Goal: Information Seeking & Learning: Learn about a topic

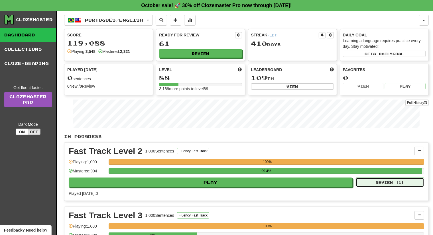
click at [389, 182] on button "Review ( 1 )" at bounding box center [390, 183] width 68 height 10
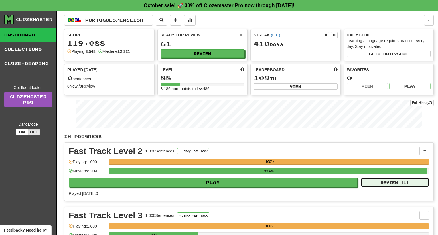
select select "**"
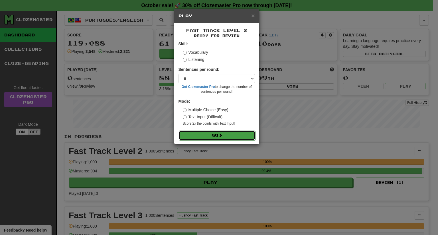
click at [234, 133] on button "Go" at bounding box center [217, 136] width 76 height 10
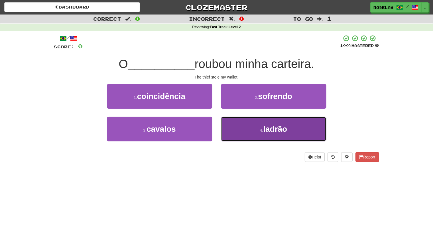
click at [274, 134] on button "4 . ladrão" at bounding box center [273, 129] width 105 height 25
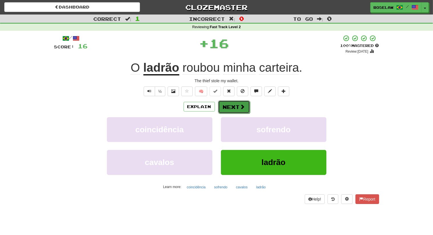
click at [229, 105] on button "Next" at bounding box center [234, 107] width 32 height 13
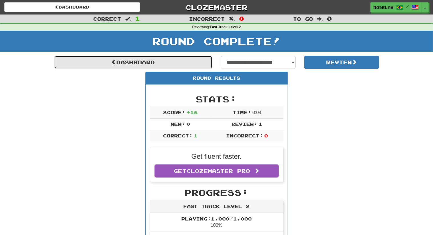
click at [169, 63] on link "Dashboard" at bounding box center [133, 62] width 158 height 13
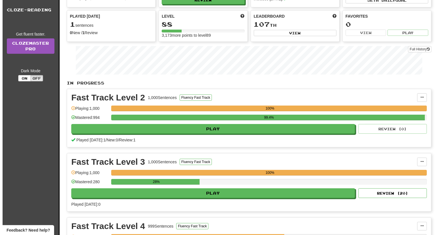
scroll to position [55, 0]
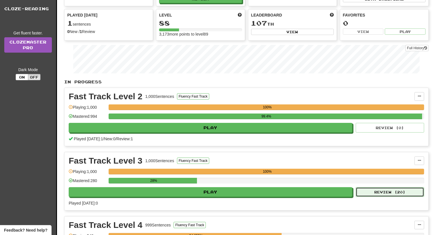
click at [392, 193] on button "Review ( 20 )" at bounding box center [390, 192] width 68 height 10
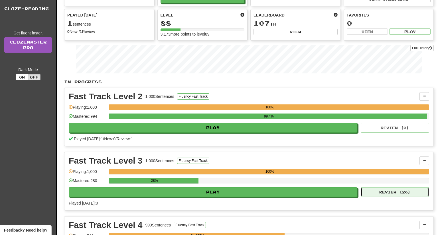
select select "**"
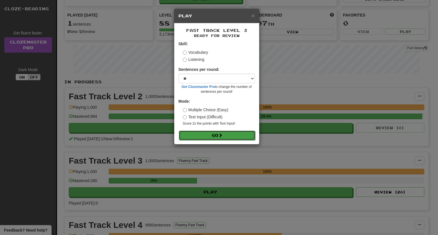
click at [208, 137] on button "Go" at bounding box center [217, 136] width 76 height 10
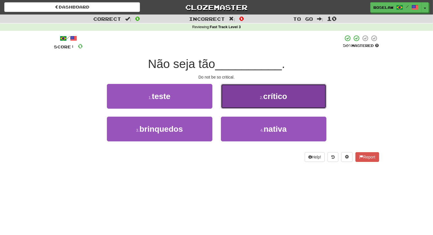
click at [245, 102] on button "2 . crítico" at bounding box center [273, 96] width 105 height 25
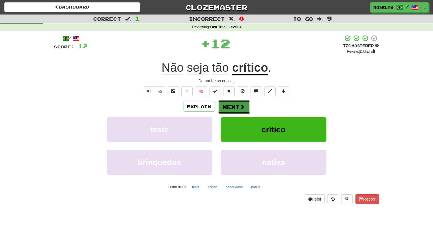
click at [237, 109] on button "Next" at bounding box center [234, 107] width 32 height 13
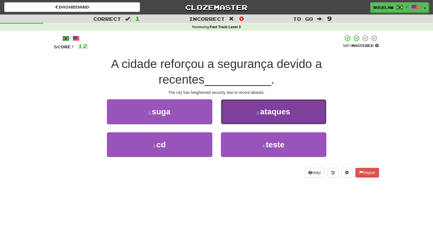
click at [258, 114] on small "2 ." at bounding box center [258, 113] width 3 height 5
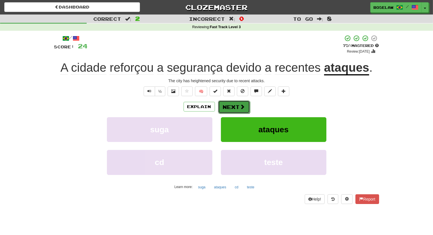
click at [243, 108] on span at bounding box center [242, 106] width 5 height 5
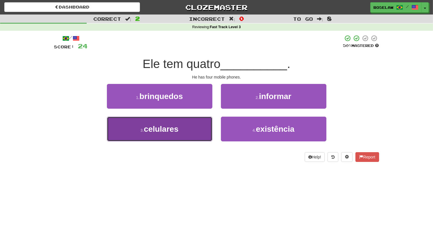
click at [193, 133] on button "3 . celulares" at bounding box center [159, 129] width 105 height 25
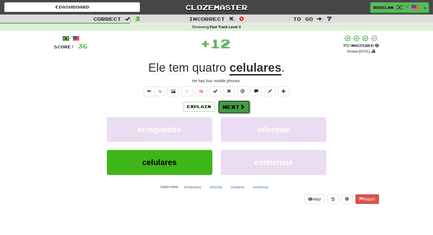
click at [229, 105] on button "Next" at bounding box center [234, 107] width 32 height 13
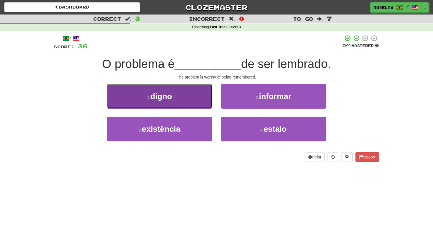
click at [199, 100] on button "1 . digno" at bounding box center [159, 96] width 105 height 25
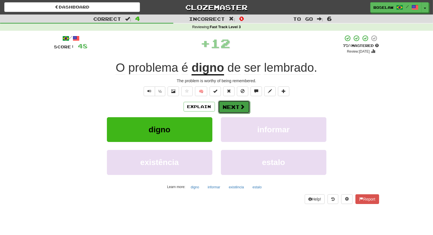
click at [230, 107] on button "Next" at bounding box center [234, 107] width 32 height 13
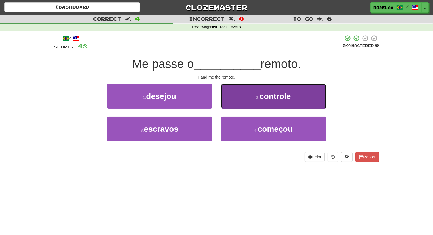
click at [245, 101] on button "2 . controle" at bounding box center [273, 96] width 105 height 25
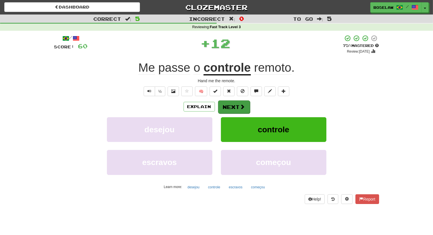
click at [236, 104] on button "Next" at bounding box center [234, 107] width 32 height 13
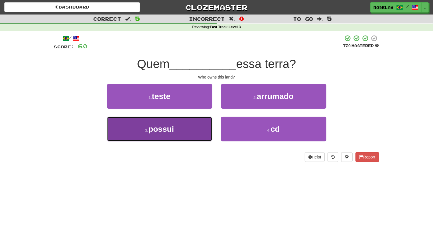
click at [195, 134] on button "3 . possui" at bounding box center [159, 129] width 105 height 25
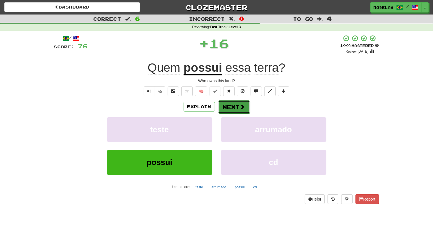
click at [225, 103] on button "Next" at bounding box center [234, 107] width 32 height 13
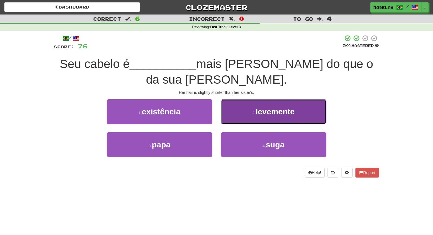
click at [274, 107] on span "levemente" at bounding box center [275, 111] width 39 height 9
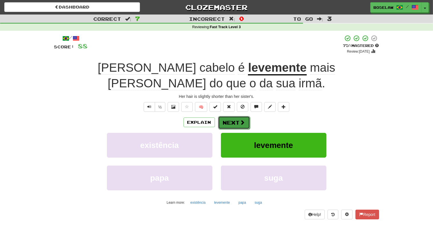
click at [234, 116] on button "Next" at bounding box center [234, 122] width 32 height 13
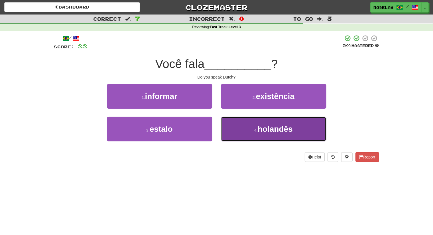
click at [258, 131] on span "holandês" at bounding box center [275, 129] width 35 height 9
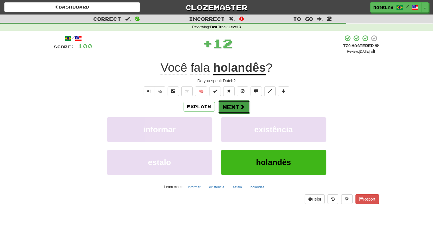
click at [235, 104] on button "Next" at bounding box center [234, 107] width 32 height 13
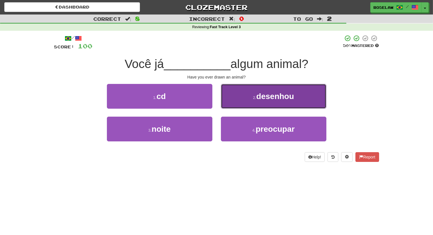
click at [249, 97] on button "2 . desenhou" at bounding box center [273, 96] width 105 height 25
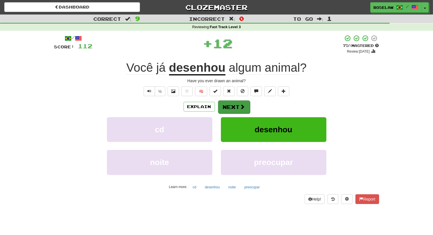
click at [235, 109] on button "Next" at bounding box center [234, 107] width 32 height 13
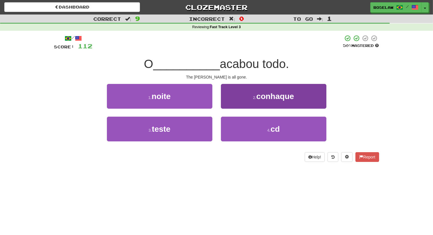
click at [249, 101] on button "2 . conhaque" at bounding box center [273, 96] width 105 height 25
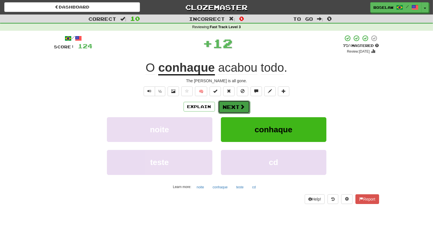
click at [236, 109] on button "Next" at bounding box center [234, 107] width 32 height 13
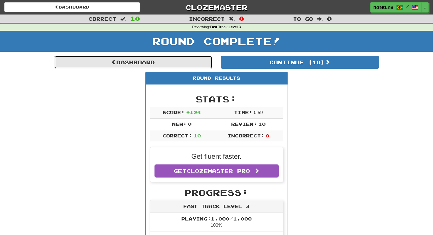
click at [132, 64] on link "Dashboard" at bounding box center [133, 62] width 158 height 13
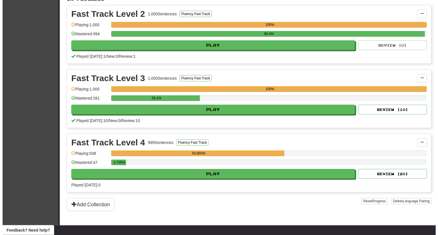
scroll to position [138, 0]
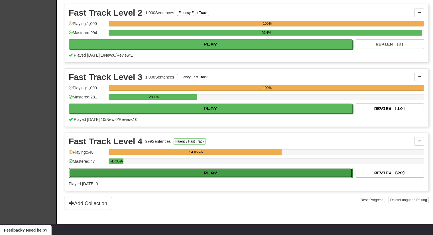
click at [226, 175] on button "Play" at bounding box center [210, 173] width 283 height 10
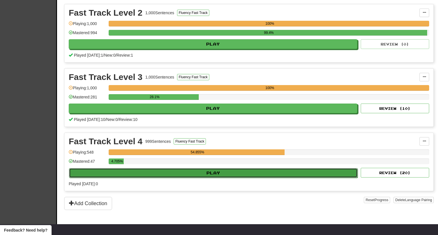
select select "**"
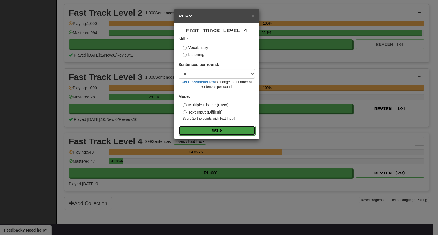
click at [216, 133] on button "Go" at bounding box center [217, 131] width 76 height 10
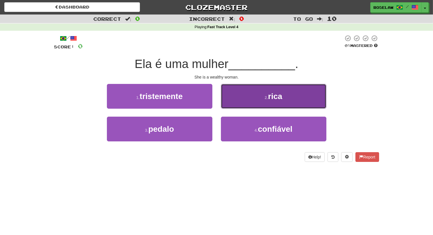
click at [251, 101] on button "2 . rica" at bounding box center [273, 96] width 105 height 25
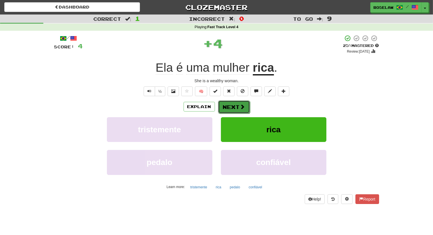
click at [238, 107] on button "Next" at bounding box center [234, 107] width 32 height 13
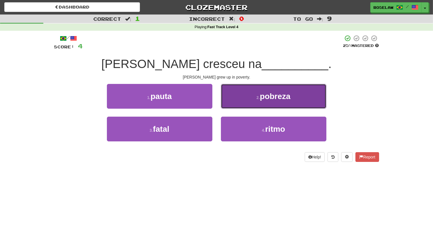
click at [248, 98] on button "2 . pobreza" at bounding box center [273, 96] width 105 height 25
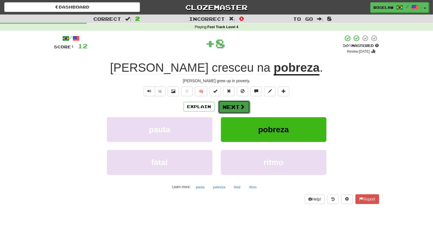
click at [240, 107] on span at bounding box center [242, 106] width 5 height 5
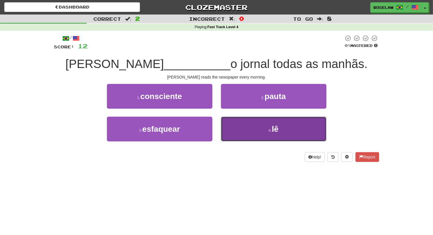
click at [249, 137] on button "4 . lê" at bounding box center [273, 129] width 105 height 25
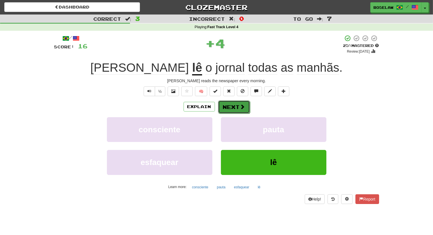
click at [230, 107] on button "Next" at bounding box center [234, 107] width 32 height 13
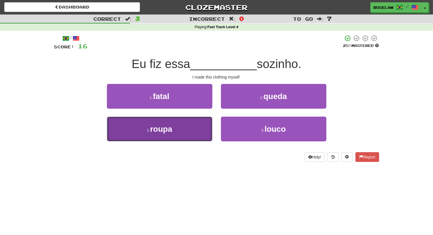
click at [189, 133] on button "3 . roupa" at bounding box center [159, 129] width 105 height 25
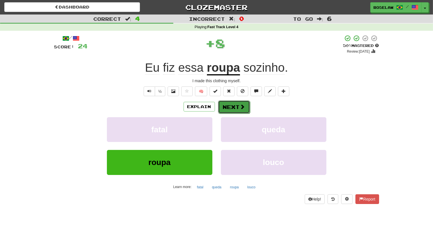
click at [229, 107] on button "Next" at bounding box center [234, 107] width 32 height 13
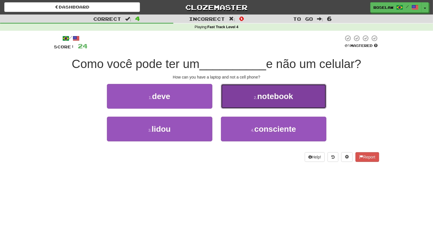
click at [248, 96] on button "2 . notebook" at bounding box center [273, 96] width 105 height 25
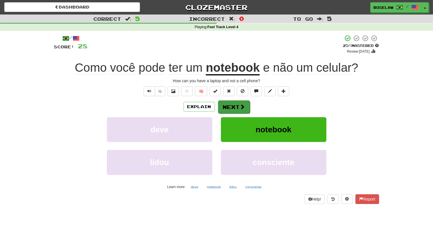
click at [230, 107] on button "Next" at bounding box center [234, 107] width 32 height 13
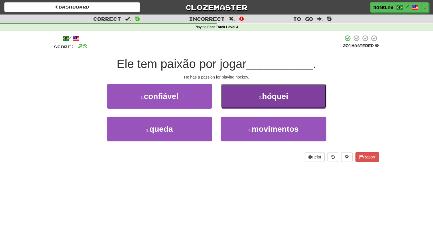
click at [250, 102] on button "2 . hóquei" at bounding box center [273, 96] width 105 height 25
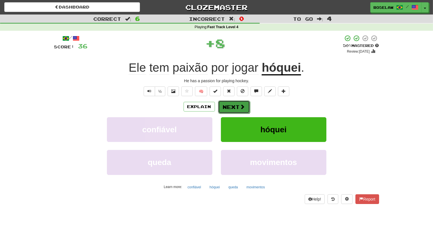
click at [238, 106] on button "Next" at bounding box center [234, 107] width 32 height 13
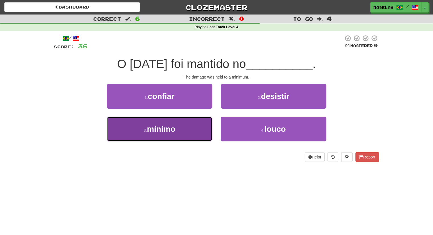
click at [197, 138] on button "3 . mínimo" at bounding box center [159, 129] width 105 height 25
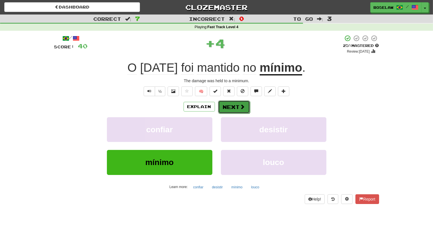
click at [227, 108] on button "Next" at bounding box center [234, 107] width 32 height 13
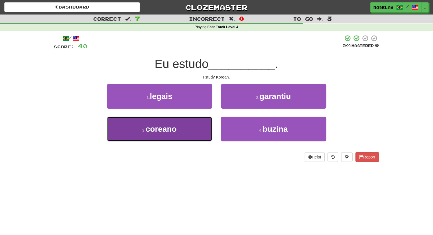
click at [194, 138] on button "3 . coreano" at bounding box center [159, 129] width 105 height 25
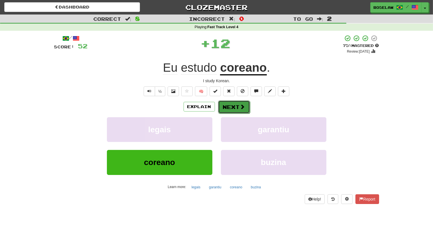
click at [236, 107] on button "Next" at bounding box center [234, 107] width 32 height 13
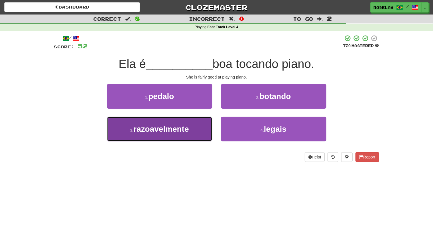
click at [180, 135] on button "3 . razoavelmente" at bounding box center [159, 129] width 105 height 25
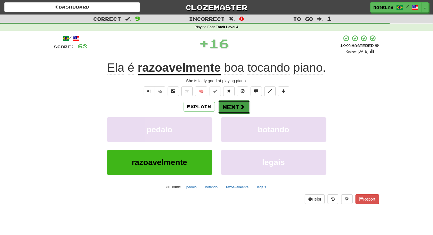
click at [235, 109] on button "Next" at bounding box center [234, 107] width 32 height 13
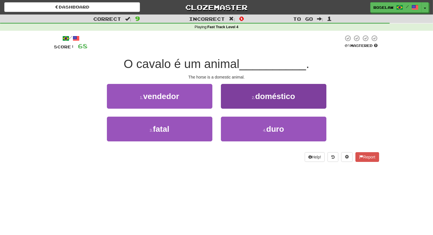
click at [254, 97] on small "2 ." at bounding box center [253, 97] width 3 height 5
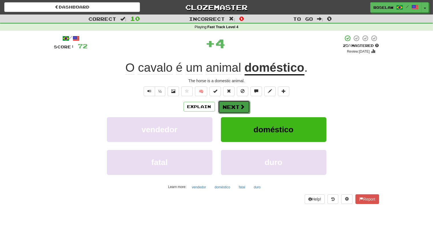
click at [231, 106] on button "Next" at bounding box center [234, 107] width 32 height 13
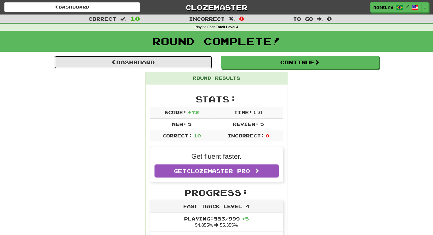
click at [116, 64] on link "Dashboard" at bounding box center [133, 62] width 158 height 13
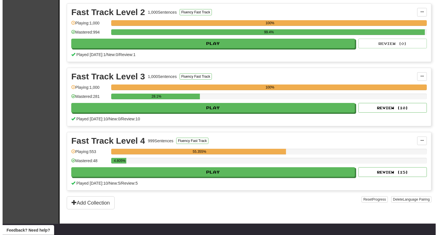
scroll to position [159, 0]
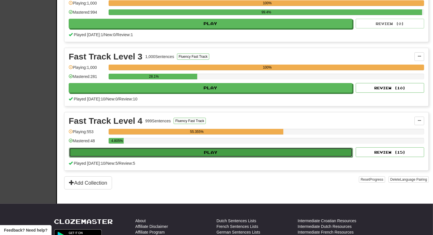
click at [211, 150] on button "Play" at bounding box center [210, 153] width 283 height 10
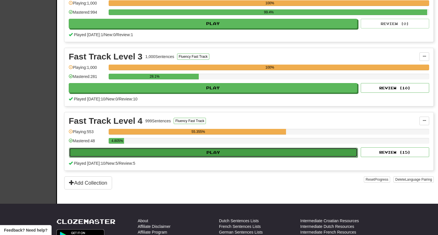
select select "**"
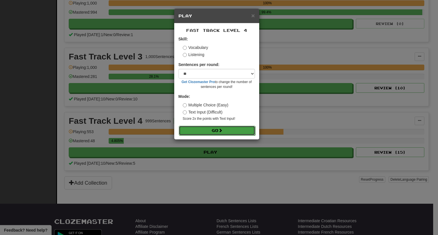
click at [211, 133] on button "Go" at bounding box center [217, 131] width 76 height 10
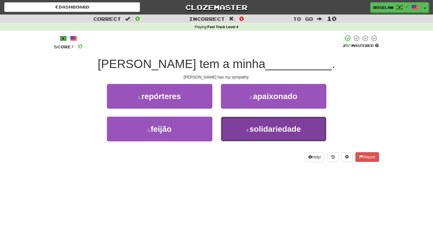
click at [255, 134] on span "solidariedade" at bounding box center [275, 129] width 52 height 9
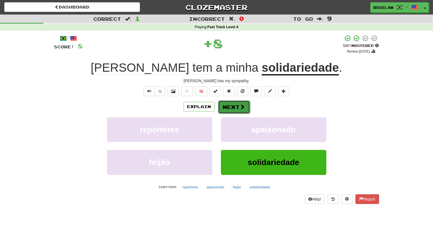
click at [239, 109] on button "Next" at bounding box center [234, 107] width 32 height 13
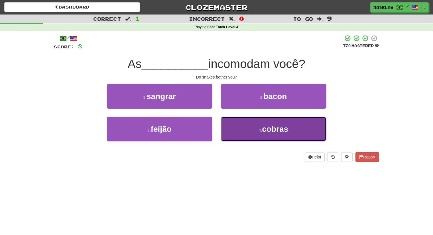
click at [252, 132] on button "4 . cobras" at bounding box center [273, 129] width 105 height 25
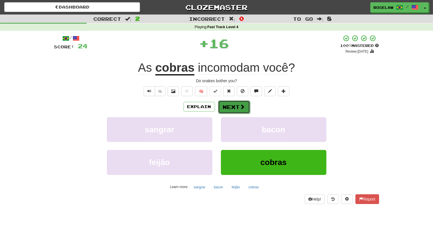
click at [232, 106] on button "Next" at bounding box center [234, 107] width 32 height 13
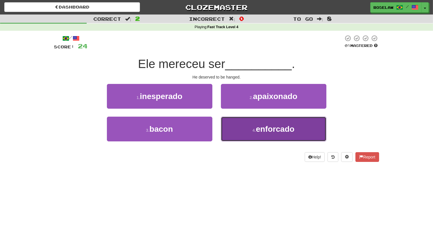
click at [269, 137] on button "4 . enforcado" at bounding box center [273, 129] width 105 height 25
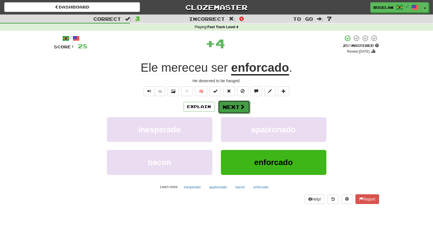
click at [233, 107] on button "Next" at bounding box center [234, 107] width 32 height 13
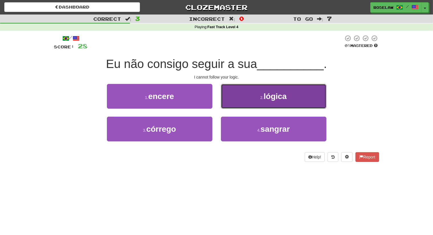
click at [256, 96] on button "2 . lógica" at bounding box center [273, 96] width 105 height 25
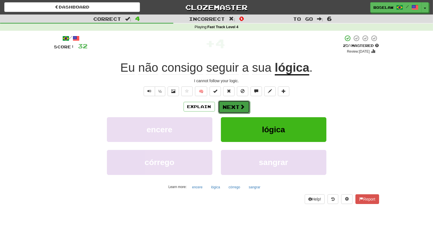
click at [227, 108] on button "Next" at bounding box center [234, 107] width 32 height 13
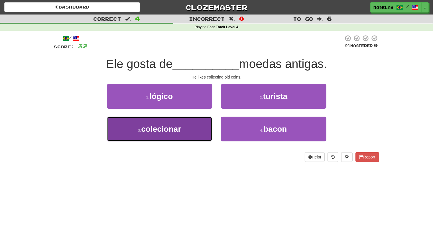
click at [183, 131] on button "3 . colecionar" at bounding box center [159, 129] width 105 height 25
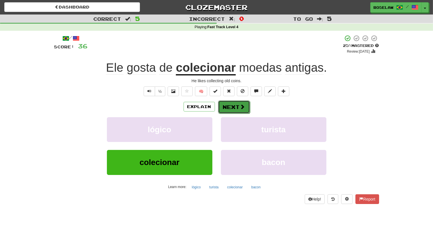
click at [231, 106] on button "Next" at bounding box center [234, 107] width 32 height 13
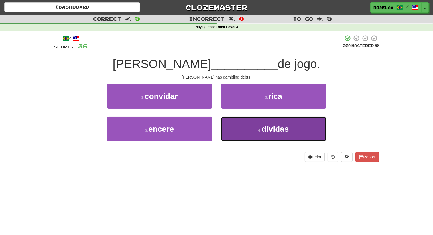
click at [243, 130] on button "4 . dívidas" at bounding box center [273, 129] width 105 height 25
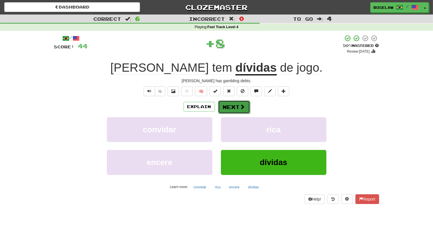
click at [238, 109] on button "Next" at bounding box center [234, 107] width 32 height 13
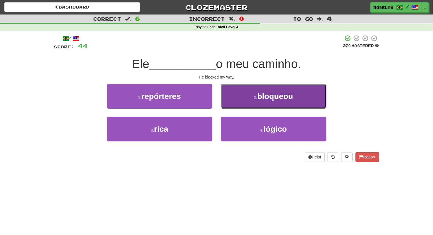
click at [249, 98] on button "2 . bloqueou" at bounding box center [273, 96] width 105 height 25
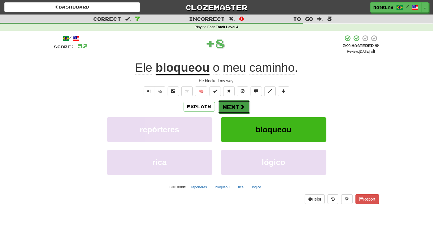
click at [236, 108] on button "Next" at bounding box center [234, 107] width 32 height 13
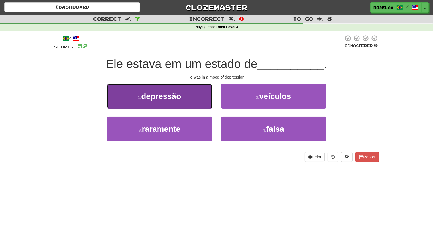
click at [183, 100] on button "1 . depressão" at bounding box center [159, 96] width 105 height 25
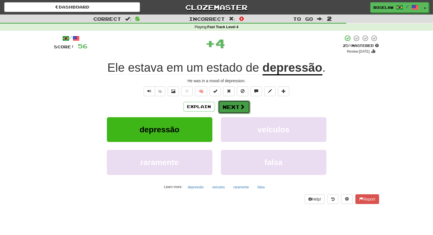
click at [231, 107] on button "Next" at bounding box center [234, 107] width 32 height 13
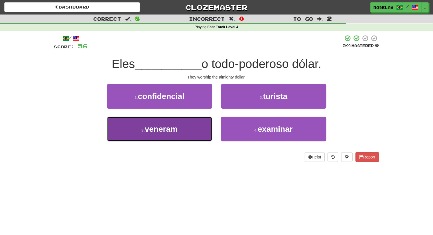
click at [197, 136] on button "3 . veneram" at bounding box center [159, 129] width 105 height 25
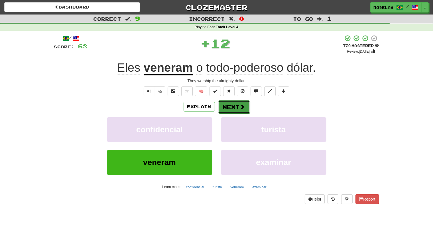
click at [232, 105] on button "Next" at bounding box center [234, 107] width 32 height 13
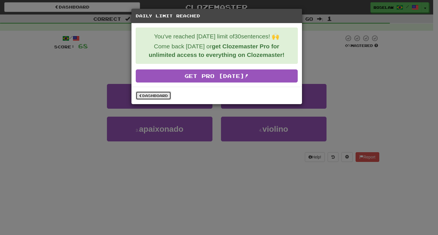
click at [155, 97] on link "Dashboard" at bounding box center [153, 95] width 35 height 9
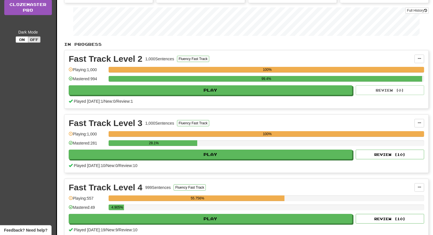
scroll to position [91, 0]
